Goal: Register for event/course

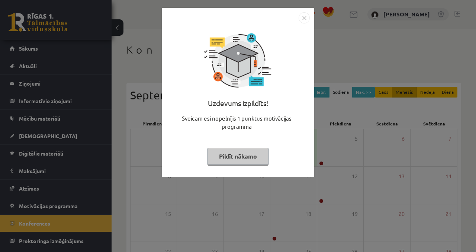
click at [248, 157] on button "Pildīt nākamo" at bounding box center [237, 156] width 61 height 17
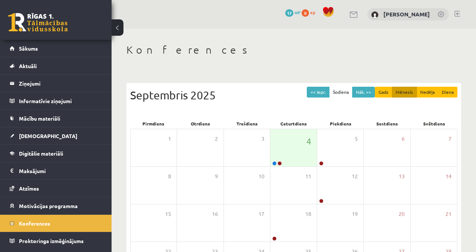
click at [299, 149] on div "4" at bounding box center [293, 147] width 46 height 37
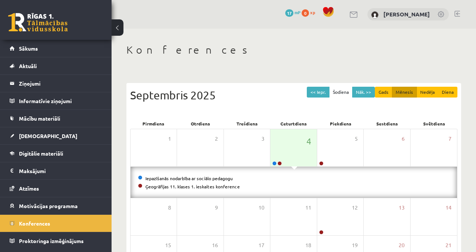
click at [217, 195] on div "Iepazīšanās nodarbība ar sociālo pedagogu Ģeogrāfijas 11. klases 1. ieskaites k…" at bounding box center [293, 181] width 326 height 31
click at [220, 185] on link "Ģeogrāfijas 11. klases 1. ieskaites konference" at bounding box center [192, 186] width 94 height 6
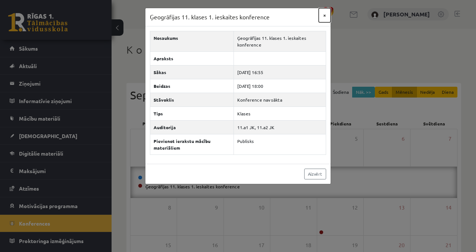
click at [323, 16] on button "×" at bounding box center [324, 15] width 12 height 14
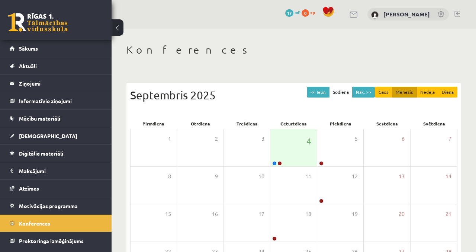
click at [39, 45] on link "Sākums" at bounding box center [56, 48] width 93 height 17
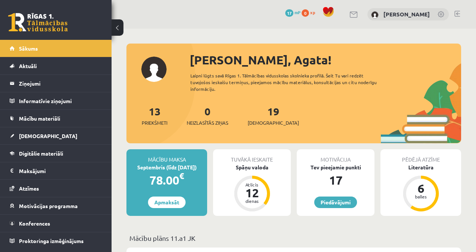
click at [61, 216] on link "Konferences" at bounding box center [56, 222] width 93 height 17
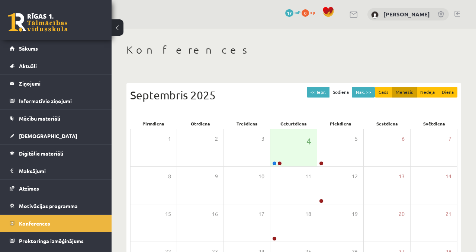
click at [47, 52] on link "Sākums" at bounding box center [56, 48] width 93 height 17
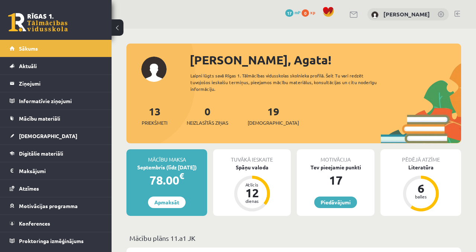
click at [45, 221] on span "Konferences" at bounding box center [34, 223] width 31 height 7
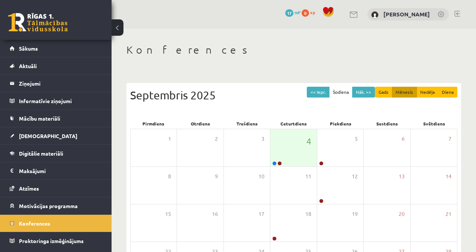
click at [35, 92] on legend "Informatīvie ziņojumi 0" at bounding box center [60, 100] width 83 height 17
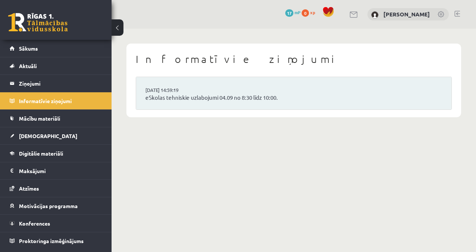
click at [43, 83] on legend "Ziņojumi 0" at bounding box center [60, 83] width 83 height 17
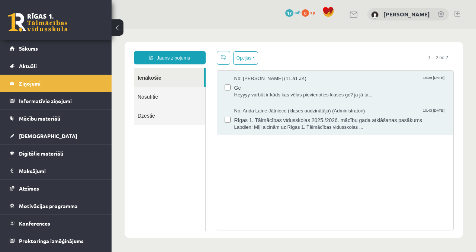
click at [63, 112] on link "Mācību materiāli" at bounding box center [56, 118] width 93 height 17
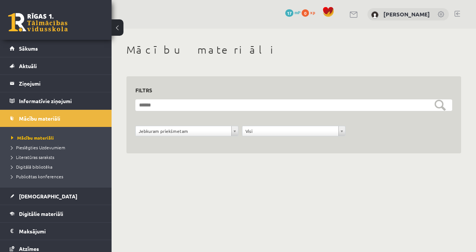
click at [65, 101] on legend "Informatīvie ziņojumi 0" at bounding box center [60, 100] width 83 height 17
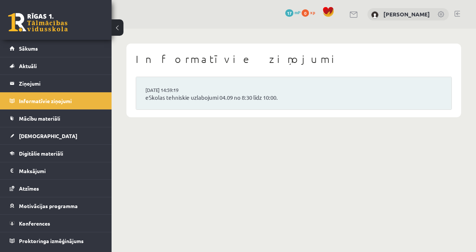
click at [255, 80] on li "03.09.2025 14:59:19 eSkolas tehniskie uzlabojumi 04.09 no 8:30 līdz 10:00." at bounding box center [293, 93] width 315 height 32
click at [49, 83] on legend "Ziņojumi 0" at bounding box center [60, 83] width 83 height 17
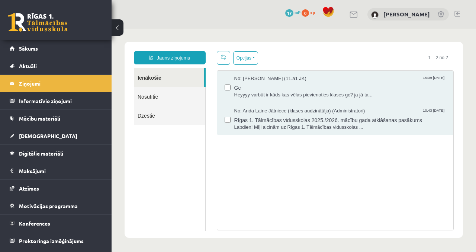
click at [305, 124] on span "Labdien! Mīļi aicinām uz Rīgas 1. Tālmācības vidusskolas ..." at bounding box center [340, 127] width 212 height 7
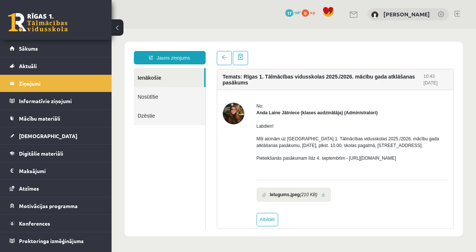
click at [159, 77] on link "Ienākošie" at bounding box center [169, 77] width 70 height 19
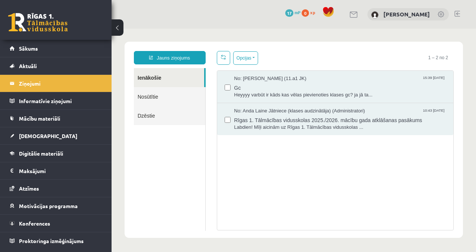
click at [88, 84] on legend "Ziņojumi 0" at bounding box center [60, 83] width 83 height 17
click at [66, 104] on legend "Informatīvie ziņojumi 0" at bounding box center [60, 100] width 83 height 17
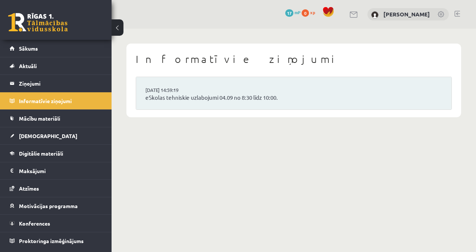
click at [52, 223] on link "Konferences" at bounding box center [56, 222] width 93 height 17
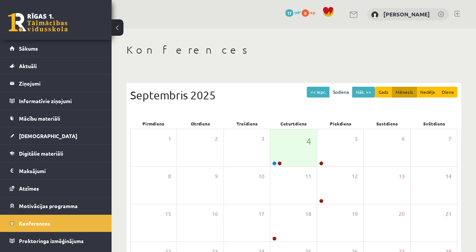
click at [303, 145] on div "4" at bounding box center [293, 147] width 46 height 37
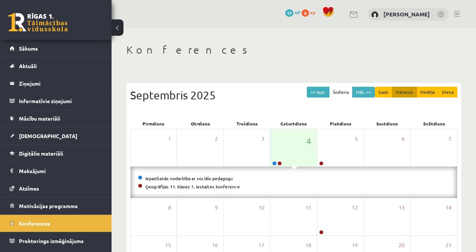
click at [221, 185] on link "Ģeogrāfijas 11. klases 1. ieskaites konference" at bounding box center [192, 186] width 94 height 6
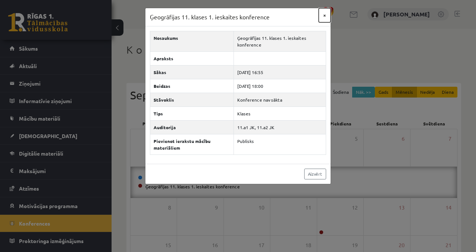
click at [325, 15] on button "×" at bounding box center [324, 15] width 12 height 14
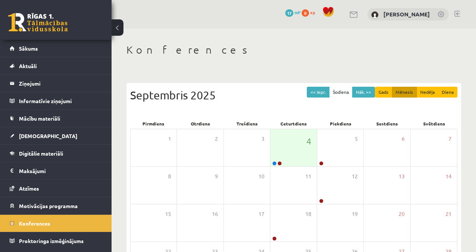
click at [290, 152] on div "4" at bounding box center [293, 147] width 46 height 37
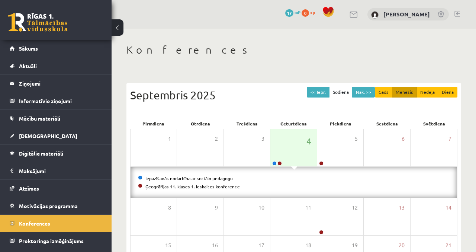
click at [200, 179] on link "Iepazīšanās nodarbība ar sociālo pedagogu" at bounding box center [188, 178] width 87 height 6
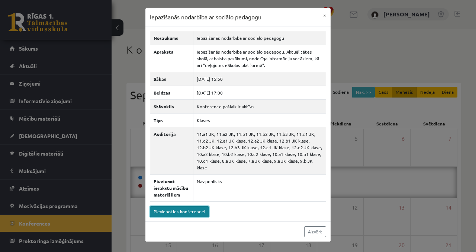
click at [198, 206] on link "Pievienoties konferencei" at bounding box center [179, 211] width 59 height 11
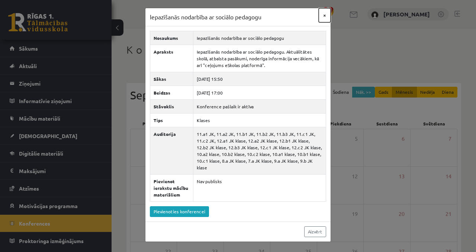
click at [324, 16] on button "×" at bounding box center [324, 15] width 12 height 14
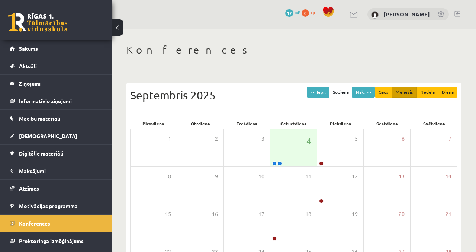
click at [301, 152] on div "4" at bounding box center [293, 147] width 46 height 37
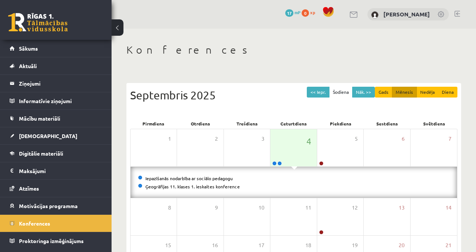
click at [221, 186] on link "Ģeogrāfijas 11. klases 1. ieskaites konference" at bounding box center [192, 186] width 94 height 6
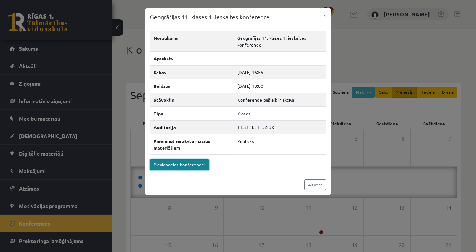
click at [194, 163] on link "Pievienoties konferencei" at bounding box center [179, 164] width 59 height 11
